Goal: Check status: Check status

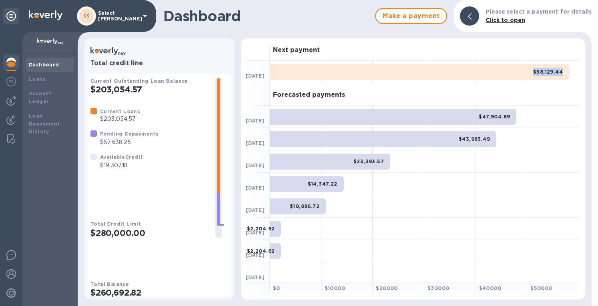
drag, startPoint x: 526, startPoint y: 72, endPoint x: 564, endPoint y: 72, distance: 37.6
click at [564, 72] on div "$58,129.44" at bounding box center [419, 72] width 299 height 16
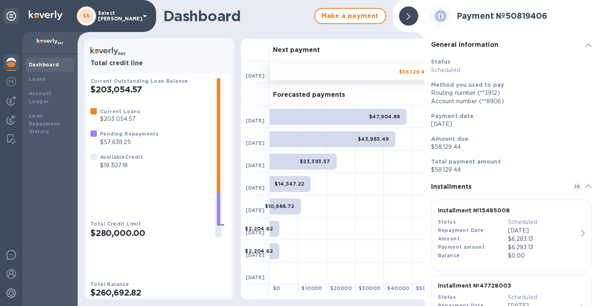
click at [410, 15] on icon at bounding box center [409, 16] width 4 height 6
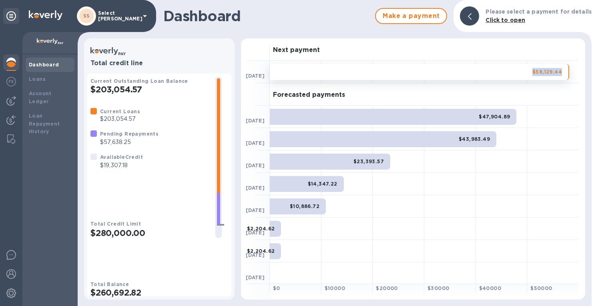
drag, startPoint x: 523, startPoint y: 72, endPoint x: 561, endPoint y: 73, distance: 38.1
click at [561, 73] on div "$58,129.44" at bounding box center [419, 72] width 299 height 16
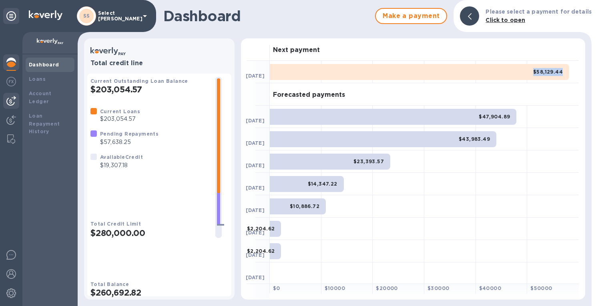
click at [12, 104] on img at bounding box center [11, 101] width 10 height 10
